Goal: Task Accomplishment & Management: Use online tool/utility

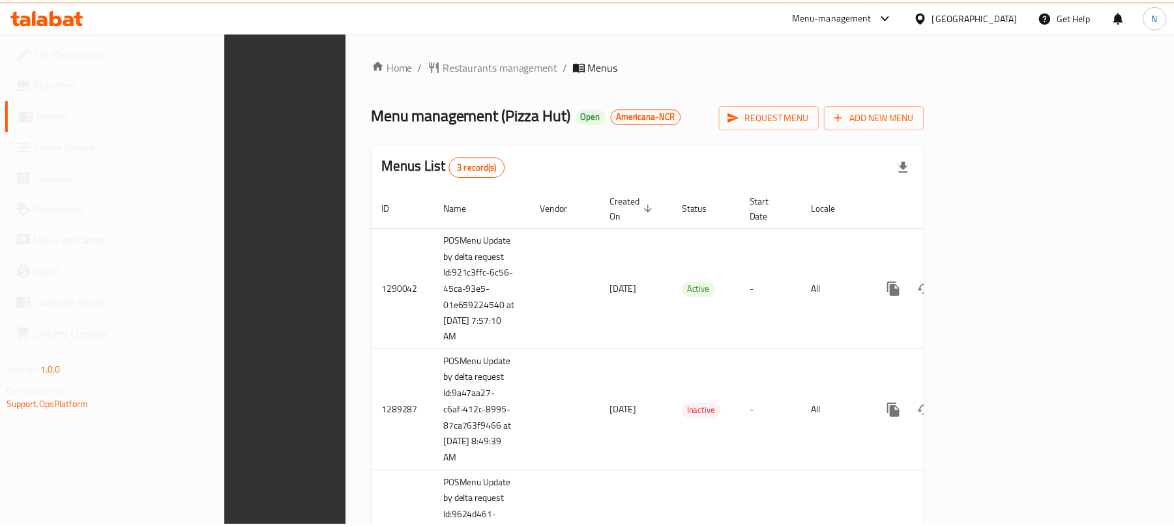
scroll to position [92, 0]
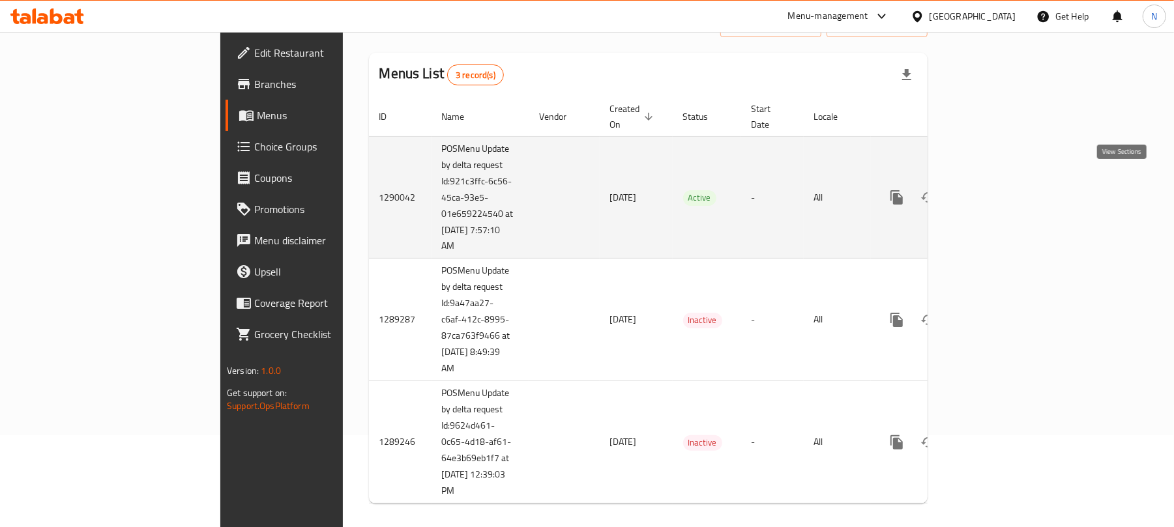
click at [999, 190] on icon "enhanced table" at bounding box center [991, 198] width 16 height 16
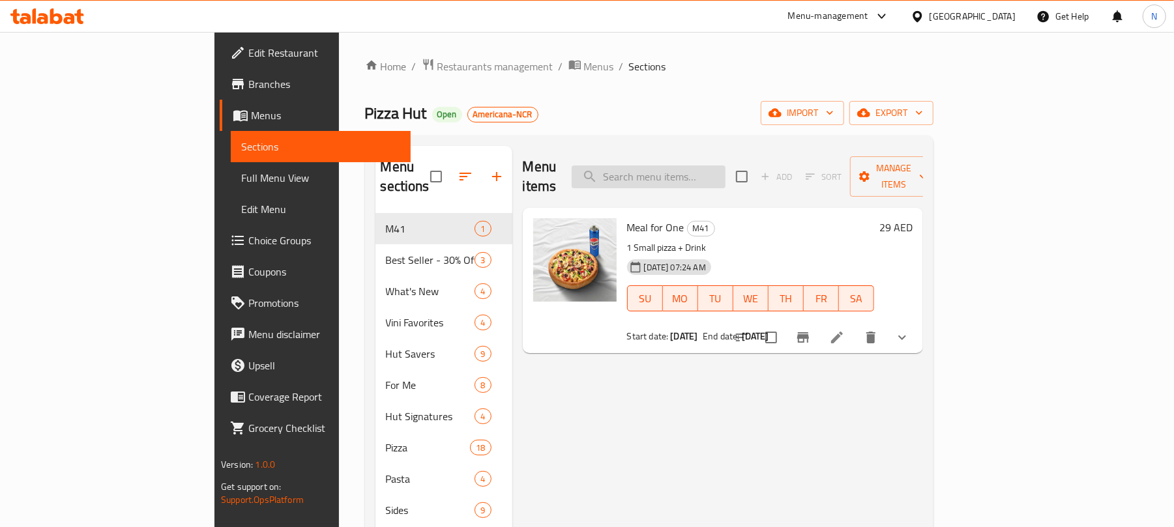
click at [721, 170] on input "search" at bounding box center [649, 177] width 154 height 23
paste input "My Box Pro"
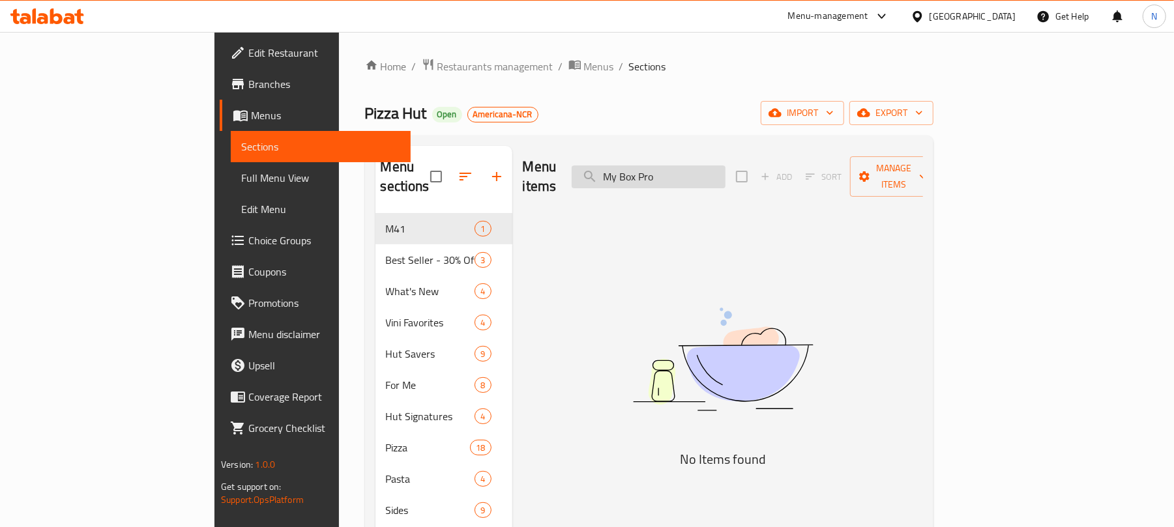
click at [685, 171] on input "My Box Pro" at bounding box center [649, 177] width 154 height 23
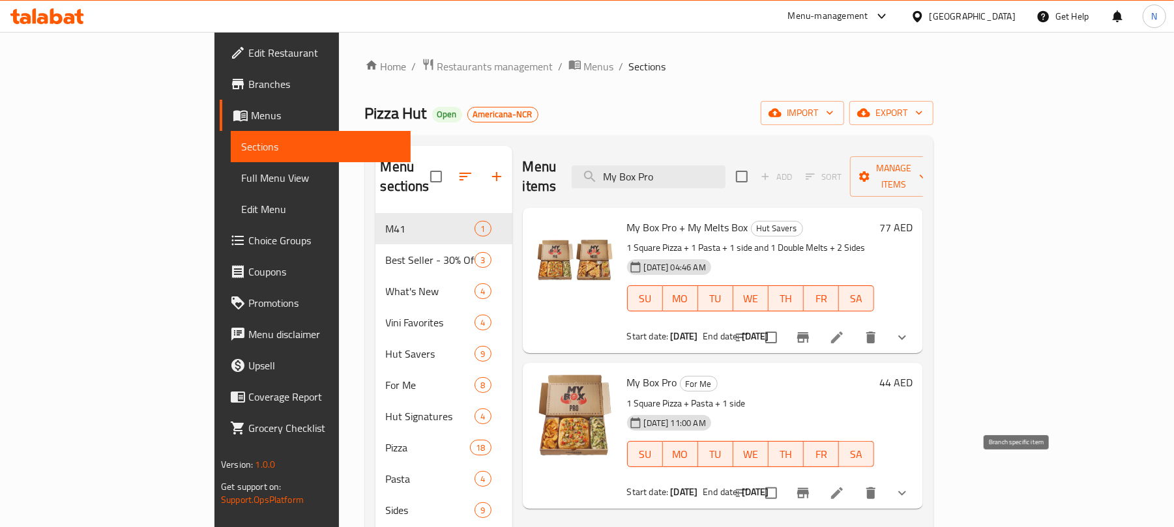
click at [819, 478] on button "Branch-specific-item" at bounding box center [803, 493] width 31 height 31
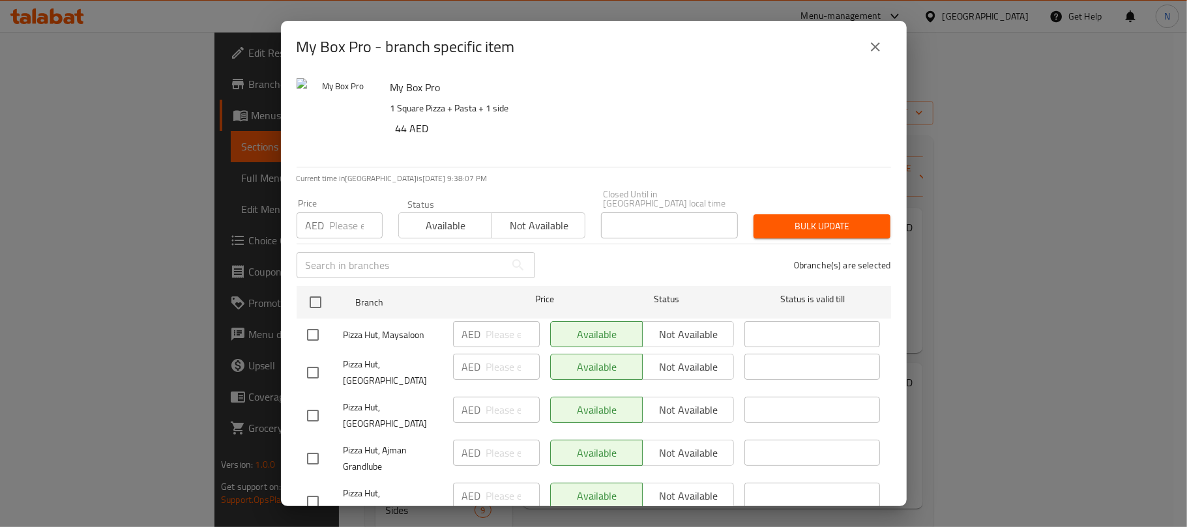
click at [871, 53] on icon "close" at bounding box center [876, 47] width 16 height 16
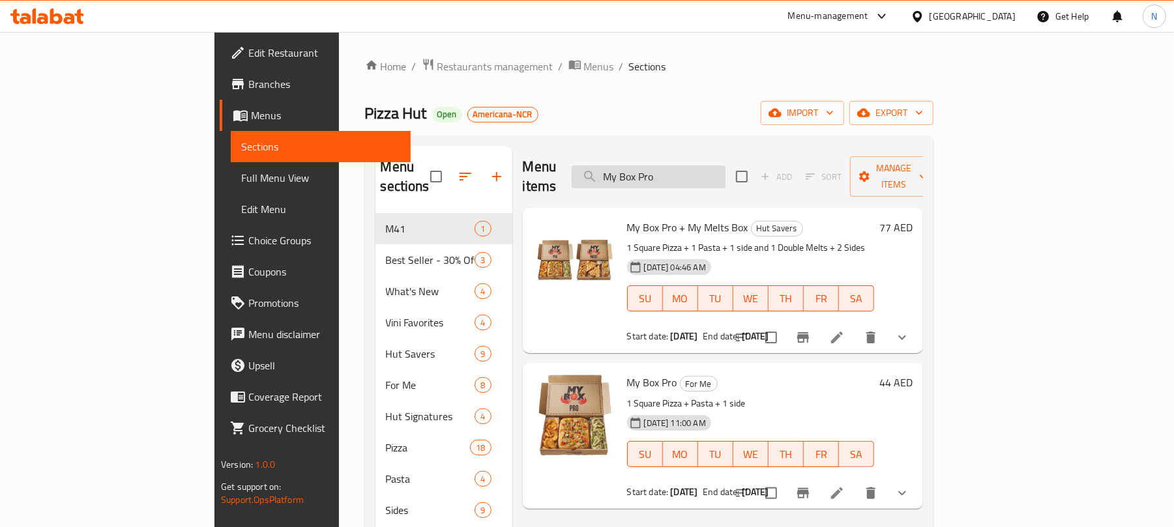
click at [692, 166] on input "My Box Pro" at bounding box center [649, 177] width 154 height 23
paste input ", Football Favorites Medium Deal and Limo Combo."
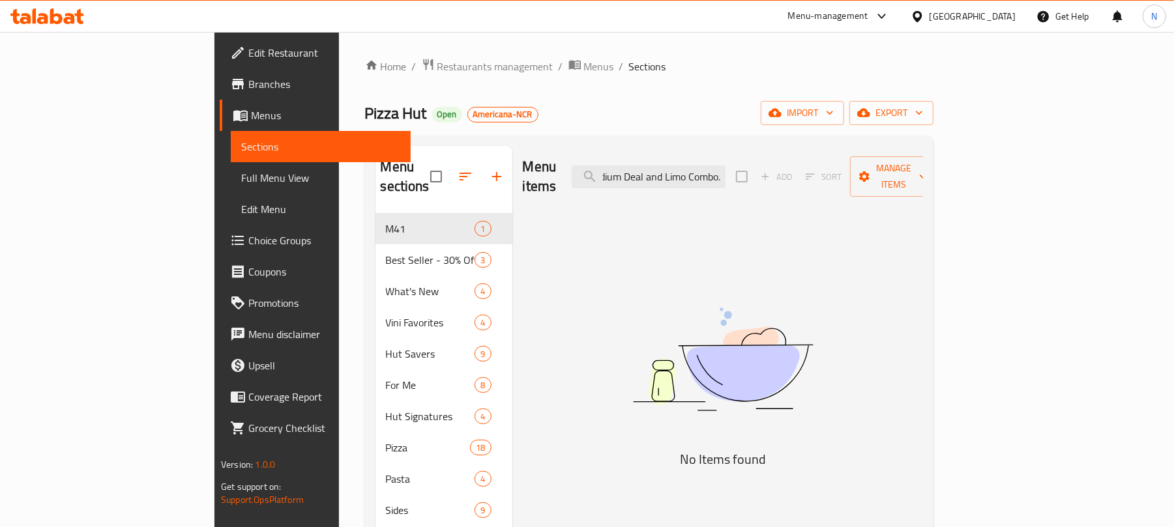
drag, startPoint x: 747, startPoint y: 165, endPoint x: 958, endPoint y: 170, distance: 212.0
click at [923, 170] on div "Menu items , Football Favorites Medium Deal and Limo Combo. Add Sort Manage ite…" at bounding box center [723, 177] width 400 height 62
drag, startPoint x: 739, startPoint y: 170, endPoint x: 621, endPoint y: 166, distance: 118.1
click at [621, 166] on div "Menu items , Football Favorites Medium Deal Add Sort Manage items" at bounding box center [723, 177] width 400 height 62
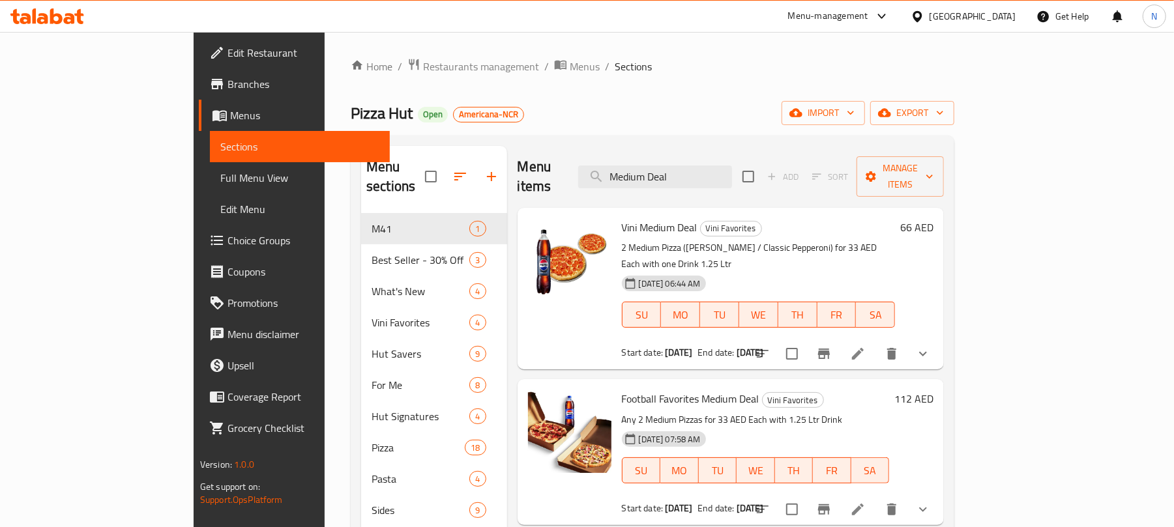
scroll to position [87, 0]
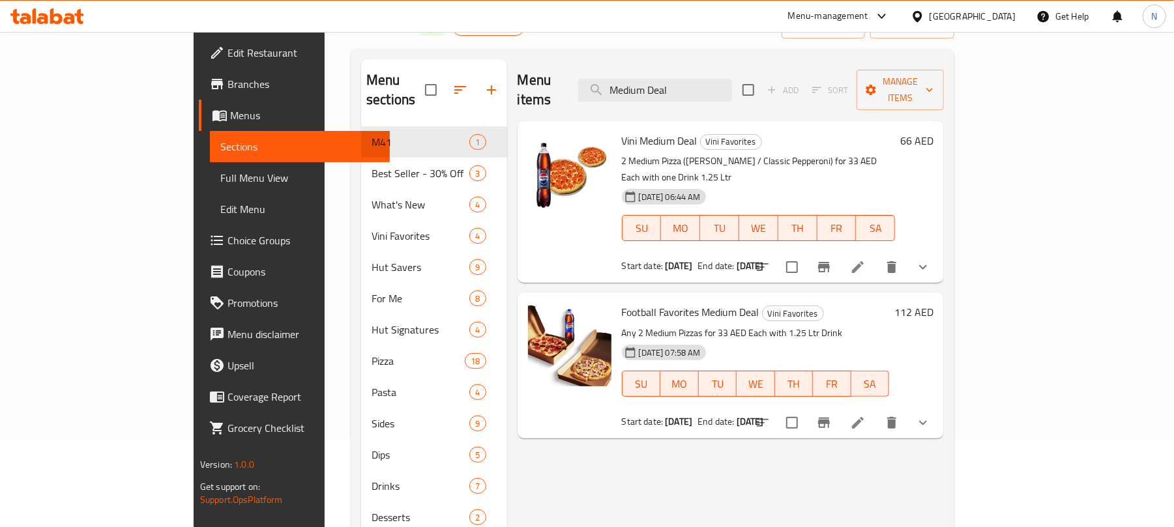
click at [708, 65] on div "Menu items Medium Deal Add Sort Manage items" at bounding box center [731, 90] width 427 height 62
click at [709, 79] on input "Medium Deal" at bounding box center [655, 90] width 154 height 23
paste input "Limo Combo"
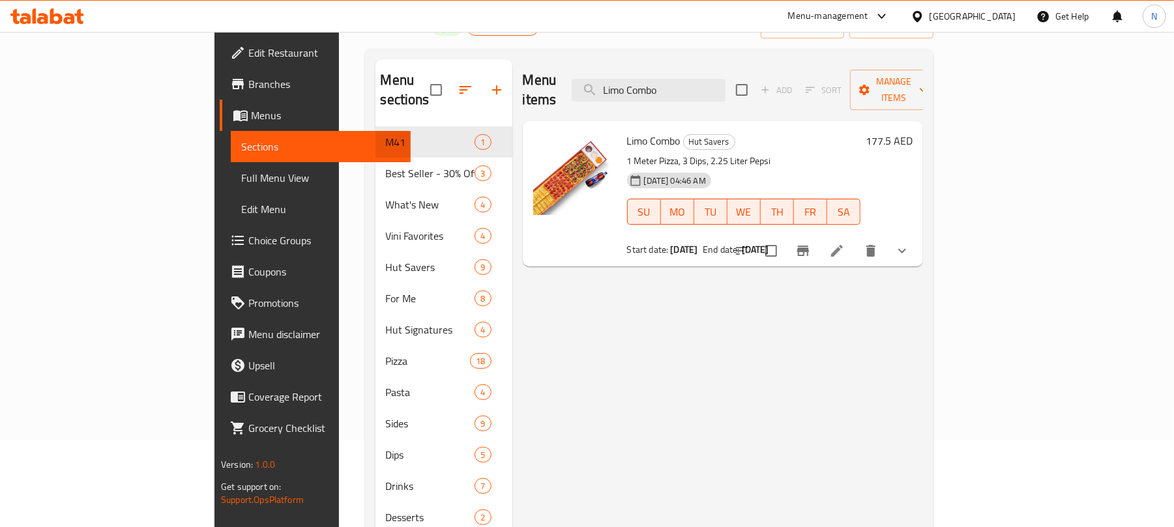
type input "Limo Combo"
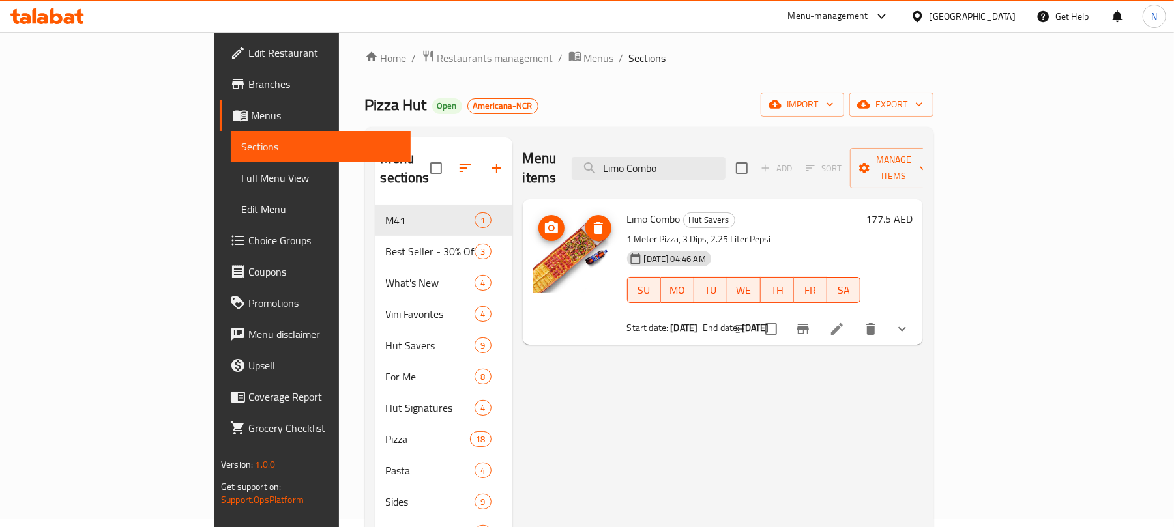
scroll to position [0, 0]
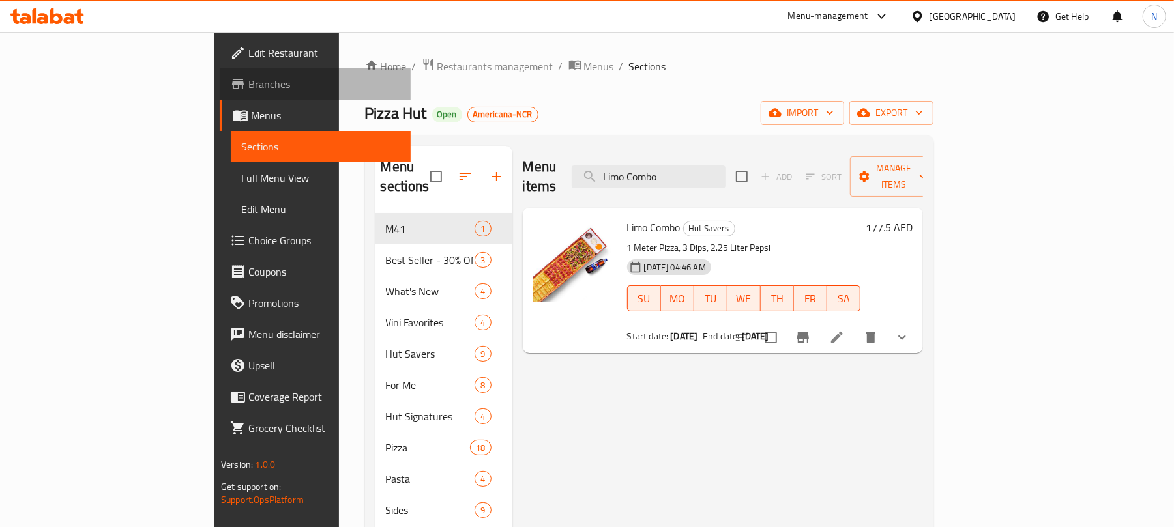
click at [248, 80] on span "Branches" at bounding box center [324, 84] width 152 height 16
